Goal: Task Accomplishment & Management: Use online tool/utility

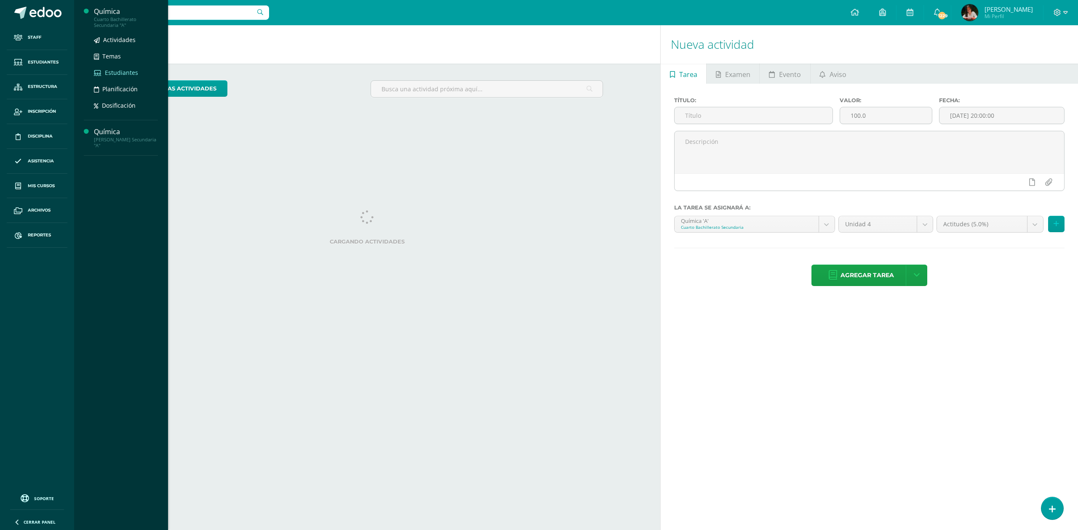
click at [120, 71] on span "Estudiantes" at bounding box center [121, 73] width 33 height 8
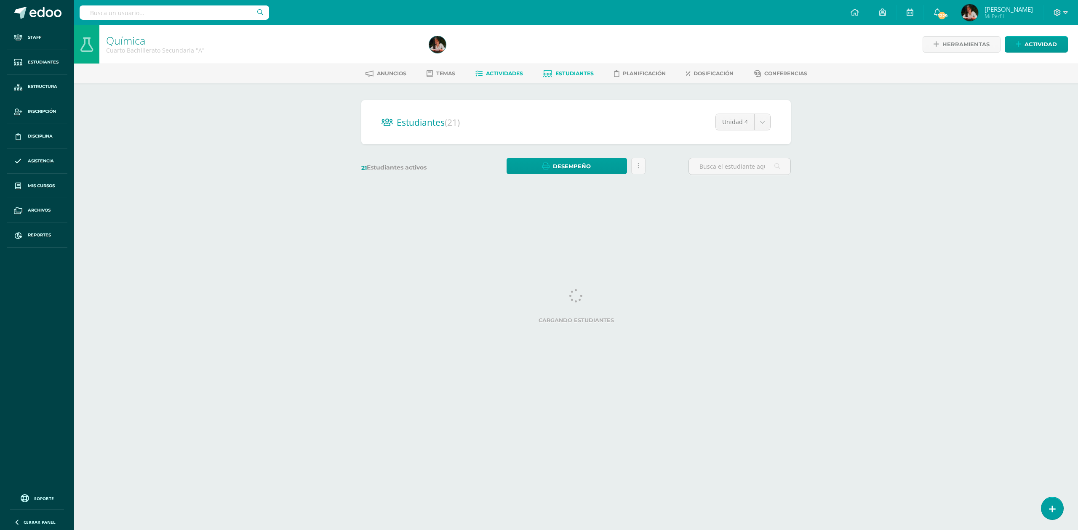
click at [498, 74] on span "Actividades" at bounding box center [504, 73] width 37 height 6
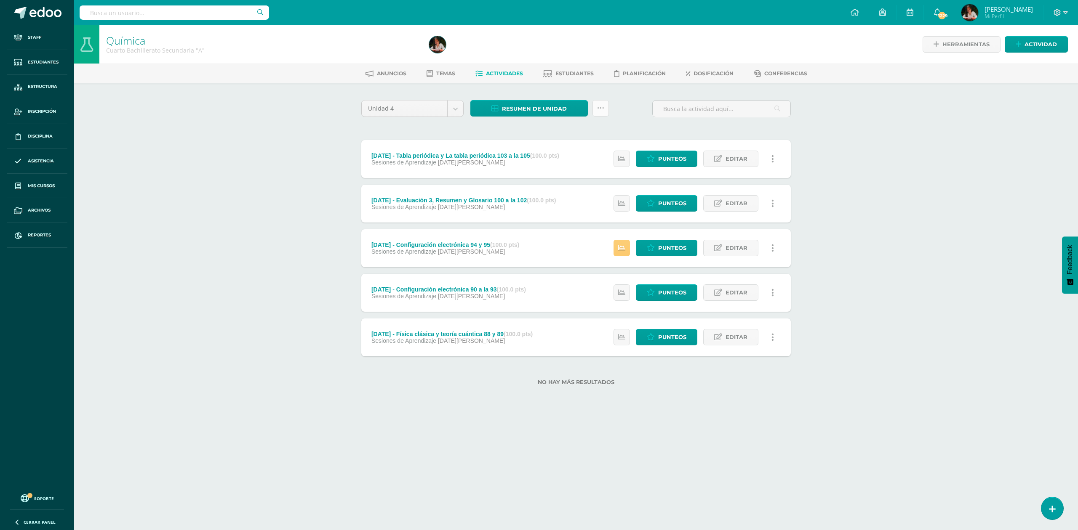
click at [605, 103] on link at bounding box center [600, 108] width 16 height 16
click at [607, 130] on link "Subir actividades en masa" at bounding box center [579, 135] width 93 height 20
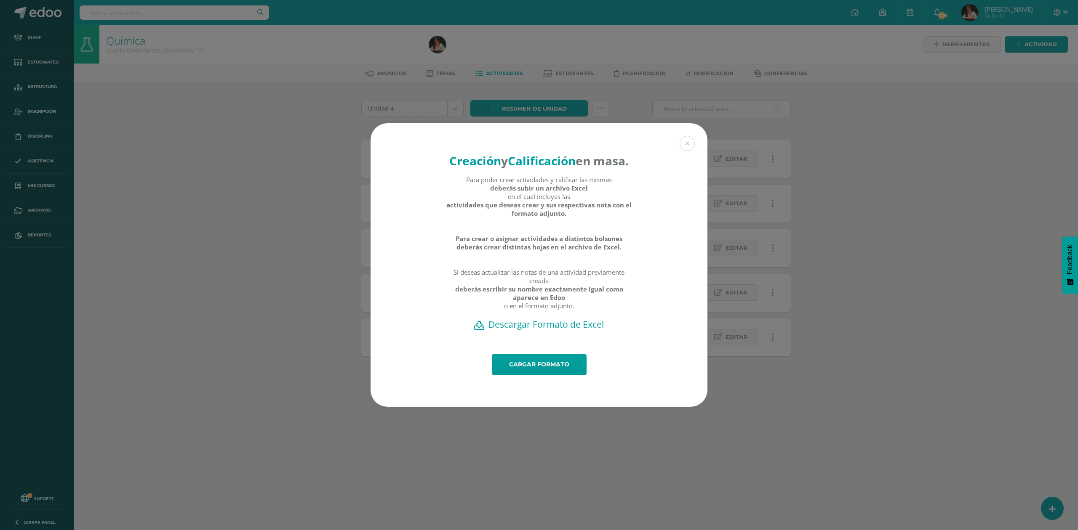
click at [561, 331] on h2 "Descargar Formato de Excel" at bounding box center [538, 325] width 307 height 12
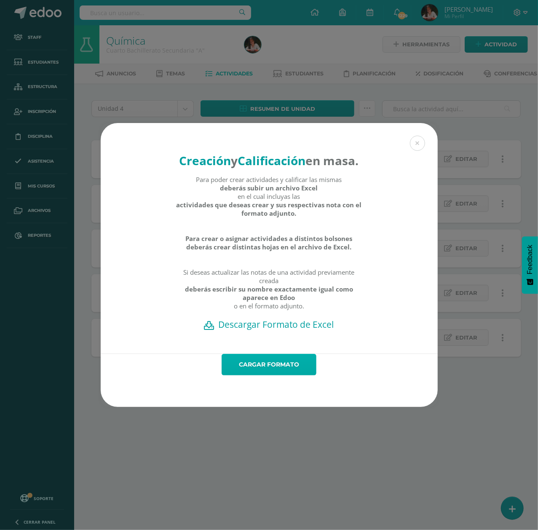
click at [268, 374] on link "Cargar formato" at bounding box center [268, 364] width 95 height 21
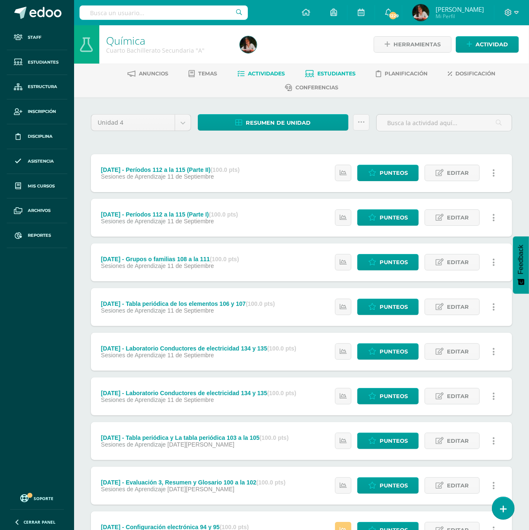
click at [323, 73] on span "Estudiantes" at bounding box center [337, 73] width 38 height 6
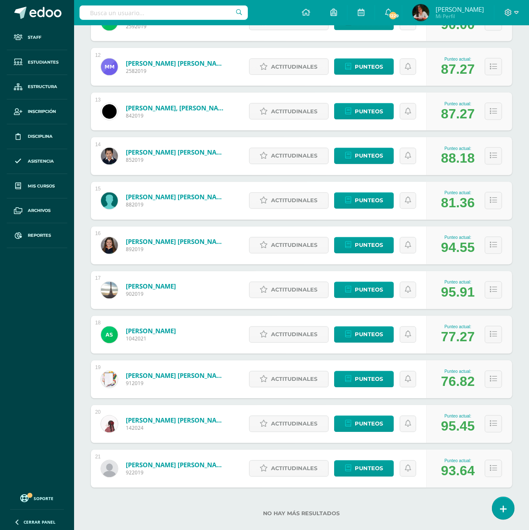
scroll to position [652, 0]
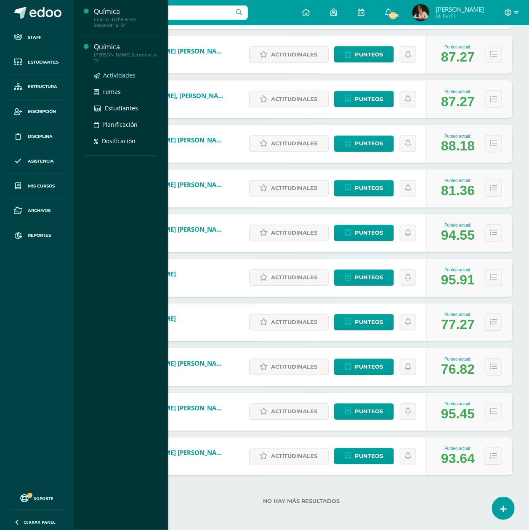
click at [121, 73] on span "Actividades" at bounding box center [119, 75] width 32 height 8
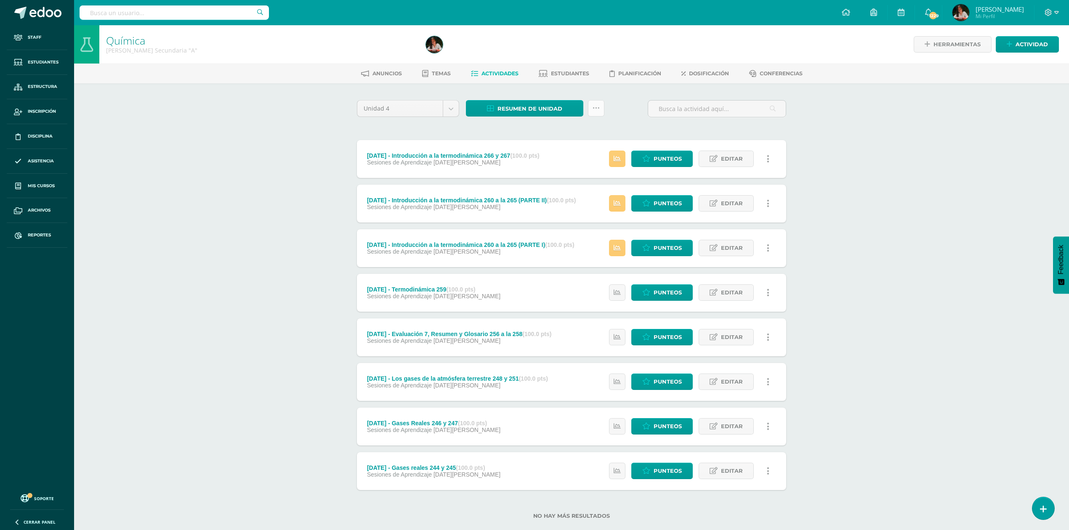
click at [537, 111] on icon at bounding box center [596, 108] width 7 height 7
click at [537, 133] on link "Subir actividades en masa" at bounding box center [575, 135] width 93 height 20
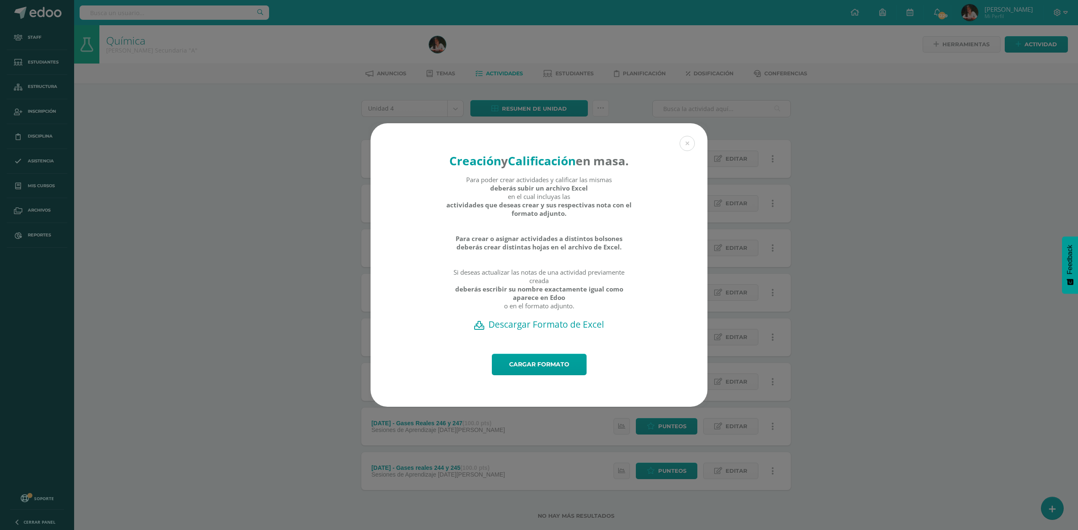
click at [537, 331] on h2 "Descargar Formato de Excel" at bounding box center [538, 325] width 307 height 12
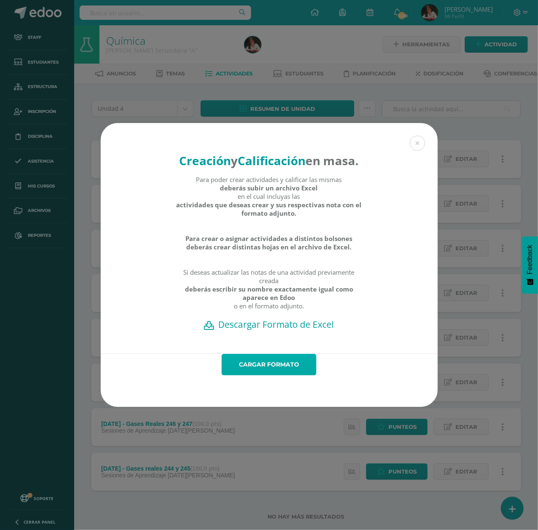
click at [289, 375] on link "Cargar formato" at bounding box center [268, 364] width 95 height 21
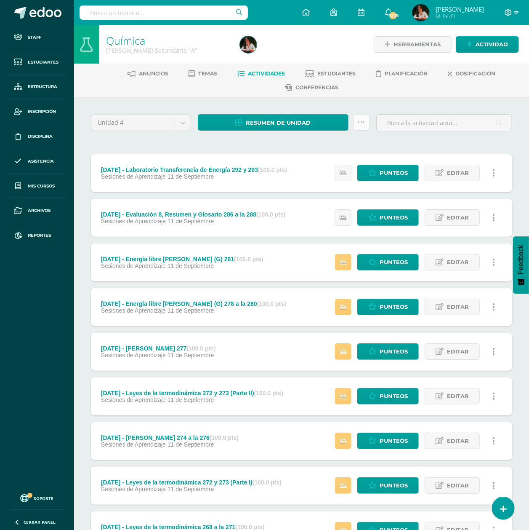
click at [360, 125] on icon at bounding box center [361, 122] width 7 height 7
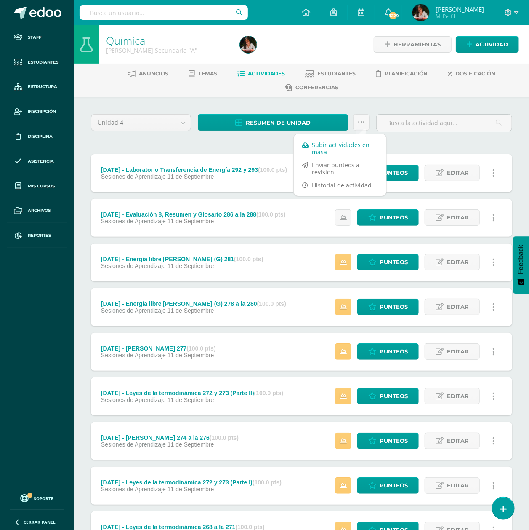
click at [360, 147] on link "Subir actividades en masa" at bounding box center [340, 148] width 93 height 20
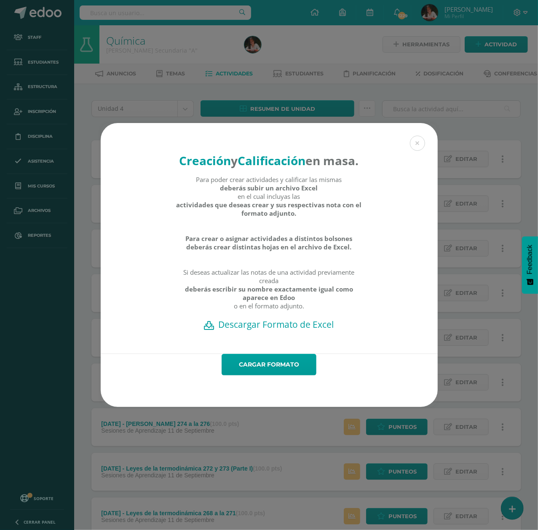
click at [301, 329] on h2 "Descargar Formato de Excel" at bounding box center [268, 324] width 307 height 12
click at [166, 99] on div "Creación y Calificación en masa. Para poder crear actividades y calificar las m…" at bounding box center [269, 265] width 538 height 530
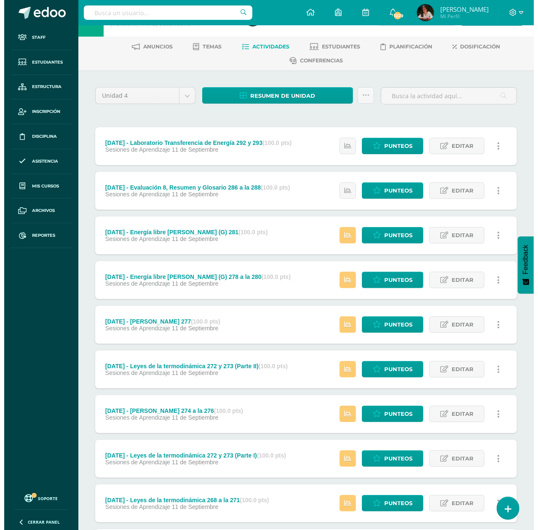
scroll to position [26, 0]
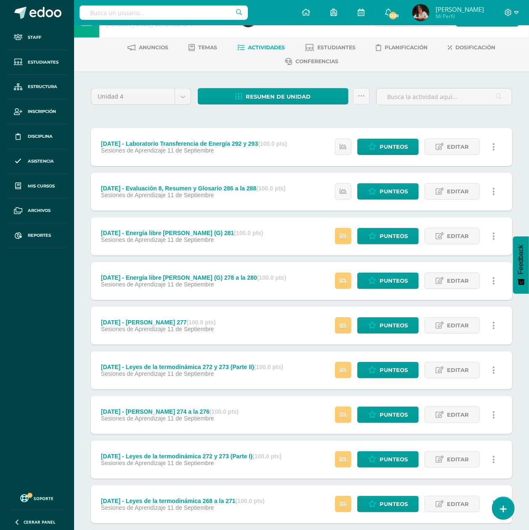
drag, startPoint x: 521, startPoint y: 468, endPoint x: 499, endPoint y: 444, distance: 32.8
click at [521, 468] on div "Unidad 4 Unidad 1 Unidad 2 Unidad 3 Unidad 4 Resumen de unidad Descargar como H…" at bounding box center [301, 525] width 455 height 909
click at [365, 93] on link at bounding box center [361, 96] width 16 height 16
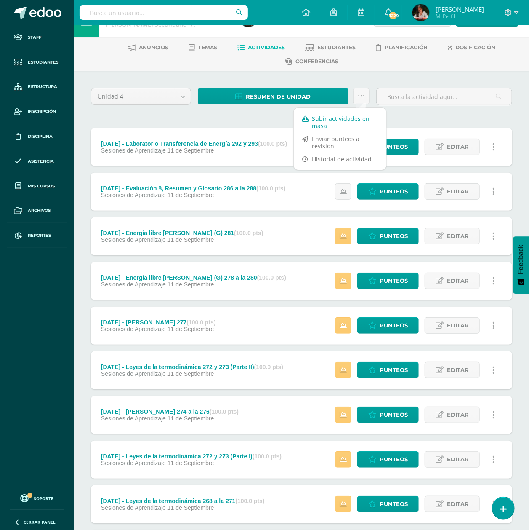
click at [322, 121] on link "Subir actividades en masa" at bounding box center [340, 122] width 93 height 20
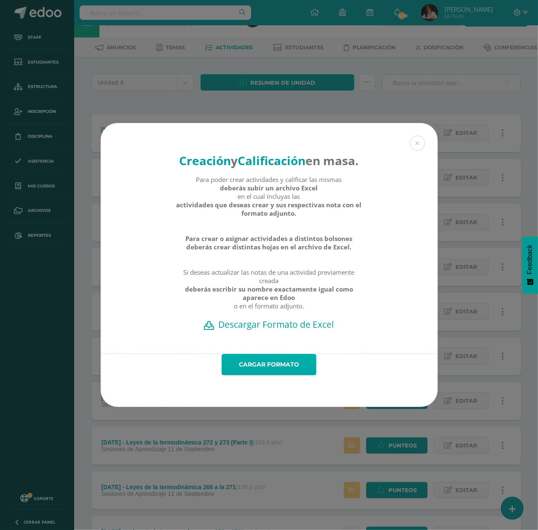
click at [259, 370] on link "Cargar formato" at bounding box center [268, 364] width 95 height 21
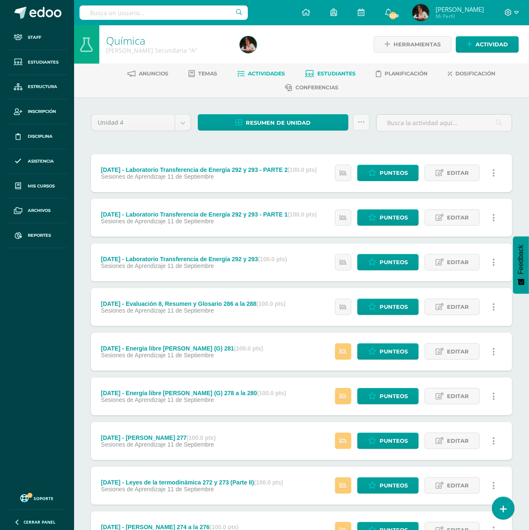
click at [316, 75] on link "Estudiantes" at bounding box center [331, 73] width 51 height 13
